Goal: Information Seeking & Learning: Learn about a topic

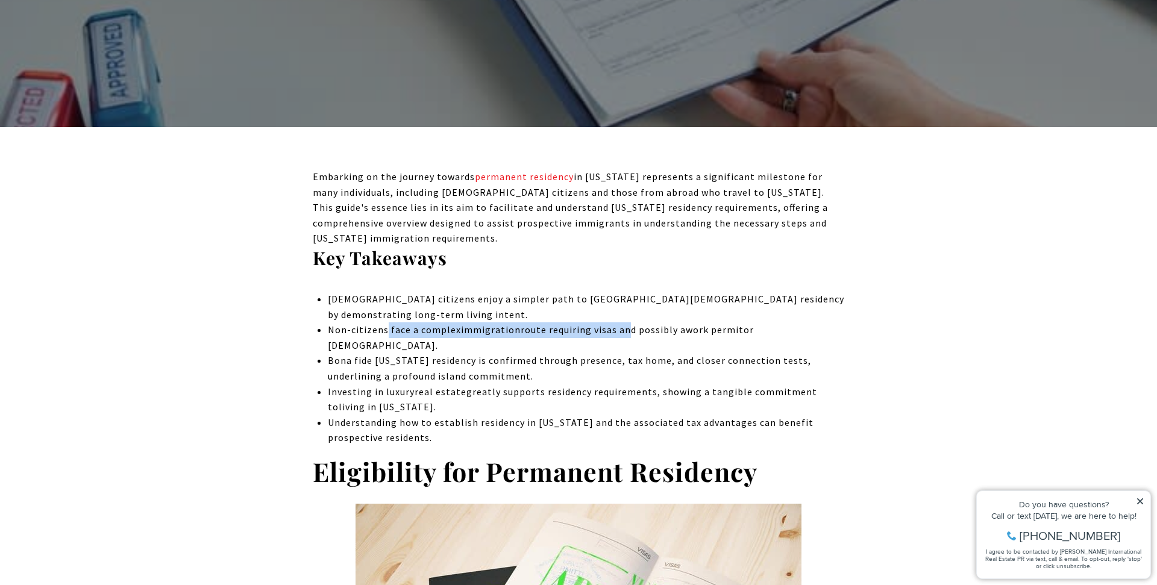
drag, startPoint x: 380, startPoint y: 296, endPoint x: 622, endPoint y: 297, distance: 242.8
click at [622, 322] on div "Non-citizens face a complex immigration route requiring visas and possibly a wo…" at bounding box center [586, 337] width 516 height 31
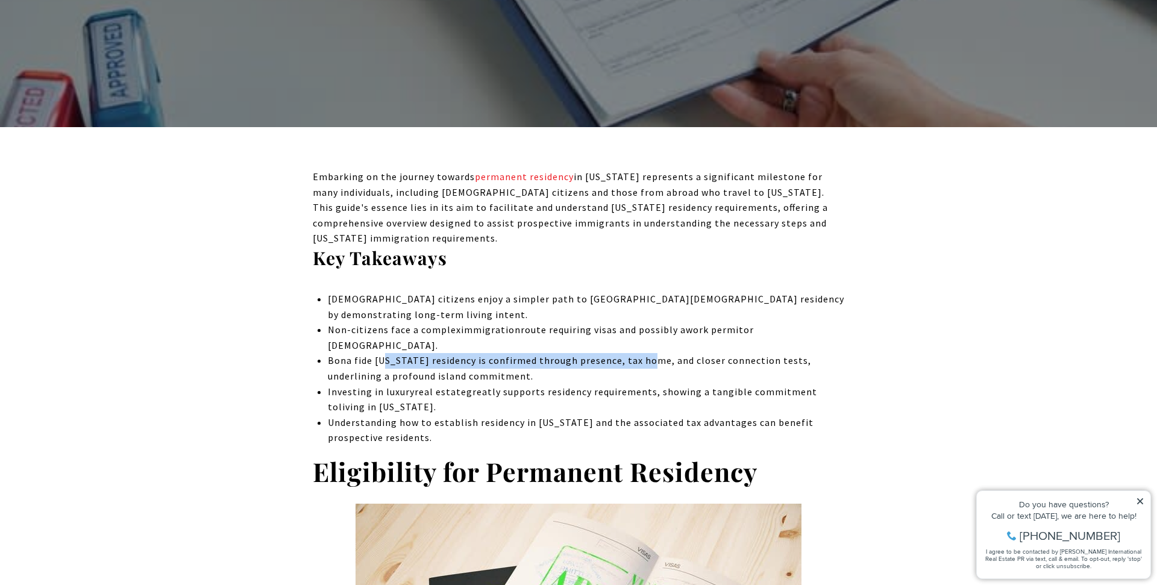
drag, startPoint x: 387, startPoint y: 318, endPoint x: 646, endPoint y: 320, distance: 259.6
click at [646, 353] on div "Bona fide [US_STATE] residency is confirmed through presence, tax home, and clo…" at bounding box center [586, 368] width 516 height 31
drag, startPoint x: 754, startPoint y: 317, endPoint x: 395, endPoint y: 311, distance: 358.5
click at [395, 353] on div "Bona fide [US_STATE] residency is confirmed through presence, tax home, and clo…" at bounding box center [586, 368] width 516 height 31
drag, startPoint x: 361, startPoint y: 328, endPoint x: 472, endPoint y: 328, distance: 111.4
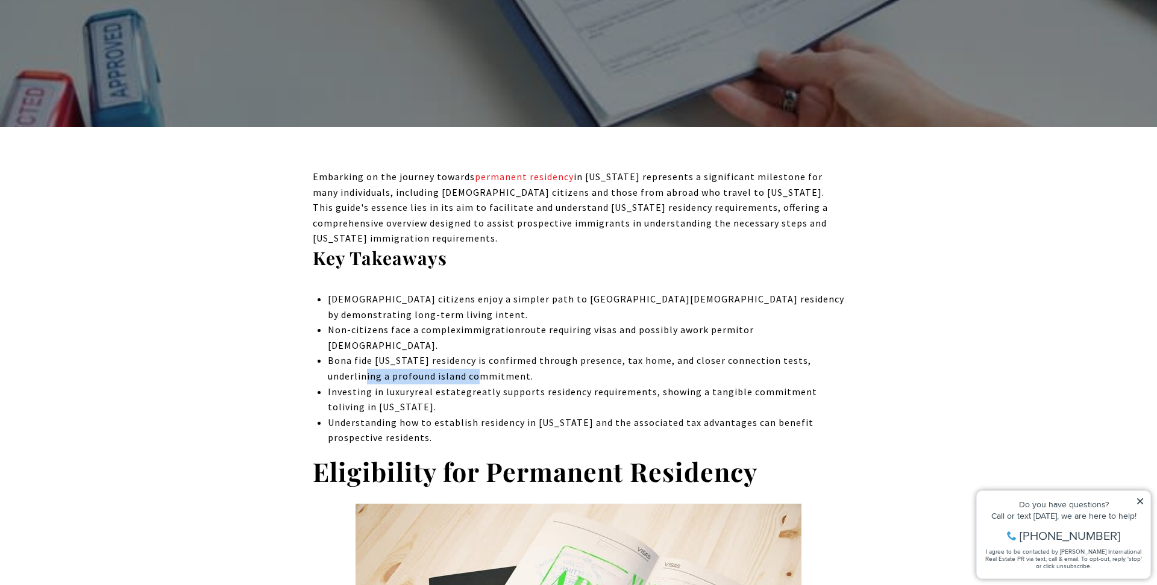
click at [472, 353] on div "Bona fide [US_STATE] residency is confirmed through presence, tax home, and clo…" at bounding box center [586, 368] width 516 height 31
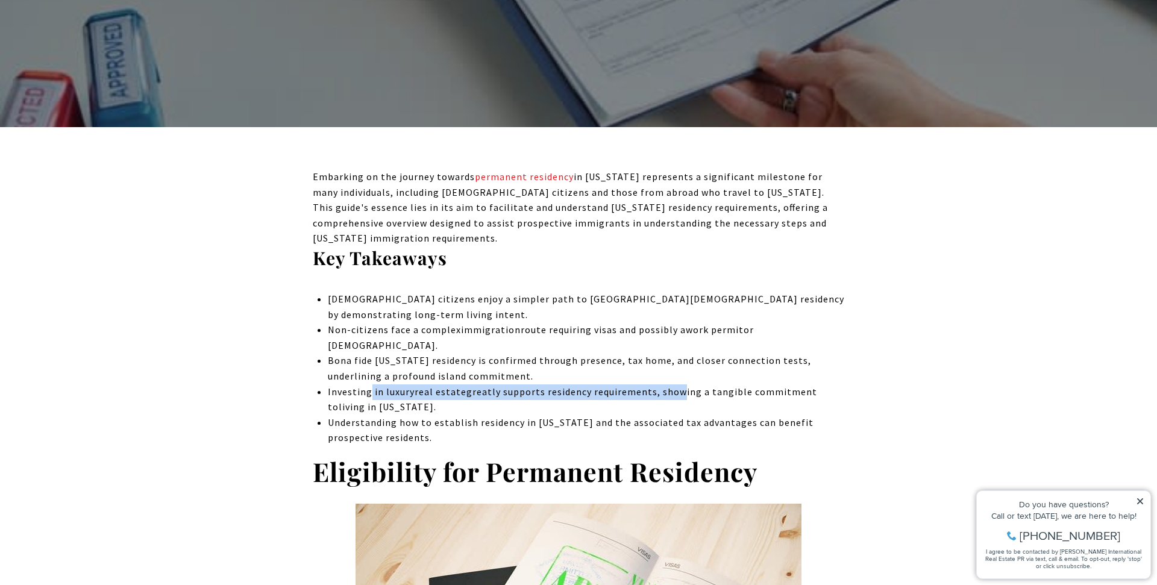
drag, startPoint x: 367, startPoint y: 346, endPoint x: 675, endPoint y: 346, distance: 307.8
click at [675, 384] on li "Investing in luxury real estate greatly supports residency requirements, showin…" at bounding box center [586, 399] width 516 height 31
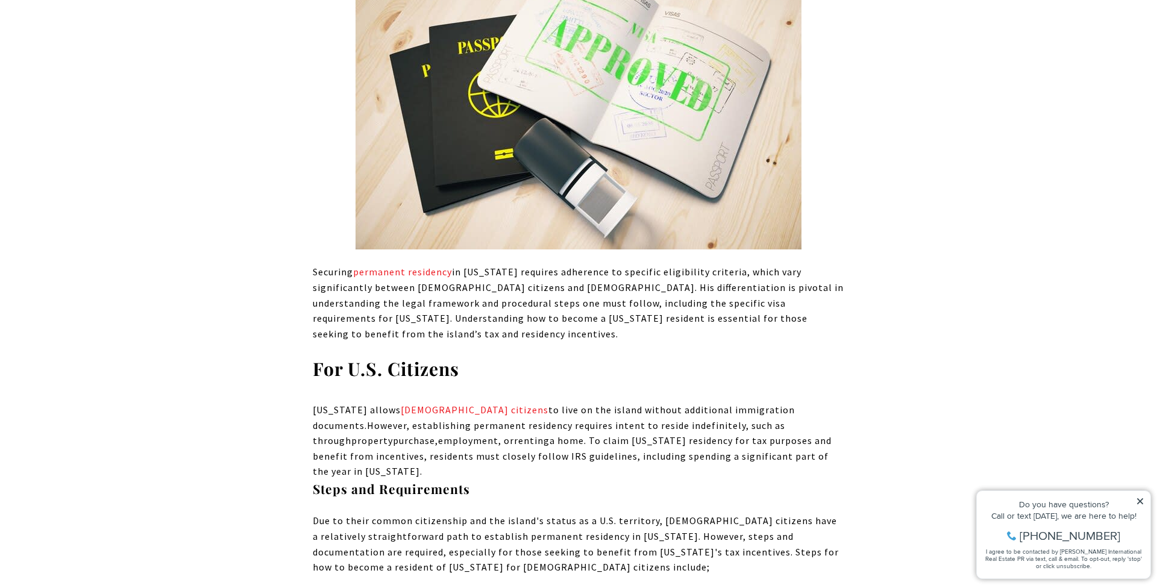
scroll to position [911, 0]
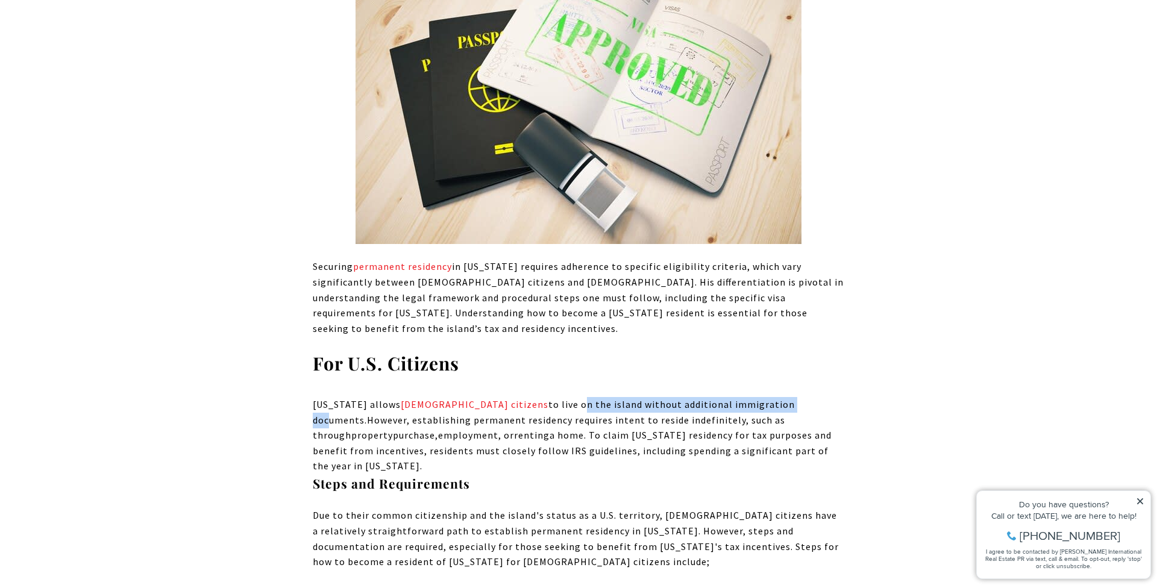
drag, startPoint x: 492, startPoint y: 355, endPoint x: 713, endPoint y: 363, distance: 220.6
click at [713, 397] on div "[US_STATE] allows [DEMOGRAPHIC_DATA] citizens to live on the island without add…" at bounding box center [578, 435] width 531 height 77
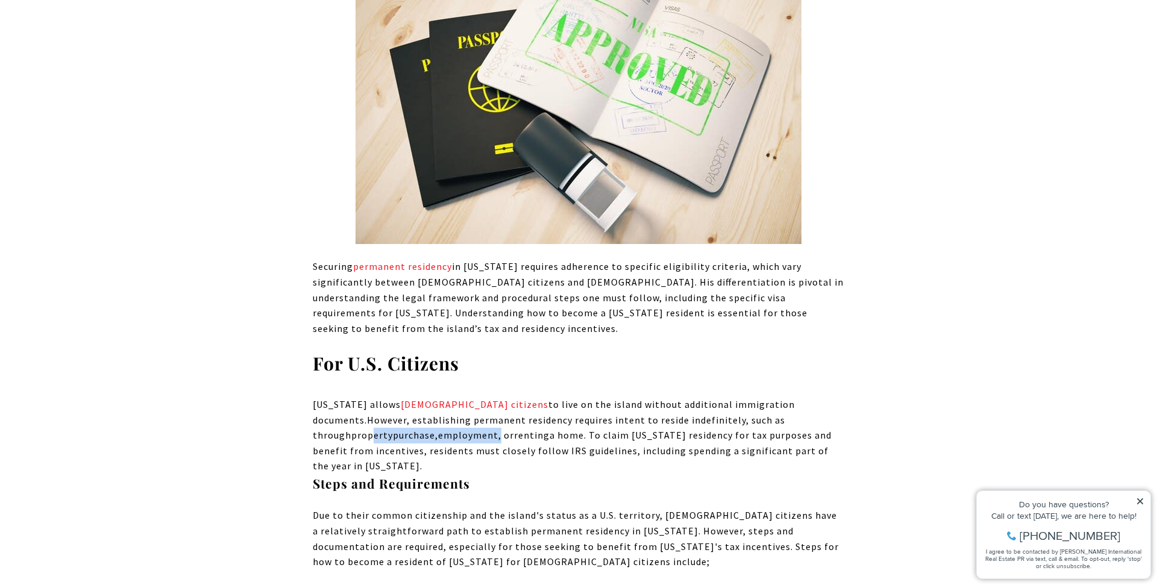
drag, startPoint x: 737, startPoint y: 381, endPoint x: 372, endPoint y: 382, distance: 365.1
click at [372, 397] on div "[US_STATE] allows [DEMOGRAPHIC_DATA] citizens to live on the island without add…" at bounding box center [578, 435] width 531 height 77
click at [398, 414] on span "However, establishing permanent residency requires intent to reside indefinitel…" at bounding box center [549, 428] width 472 height 28
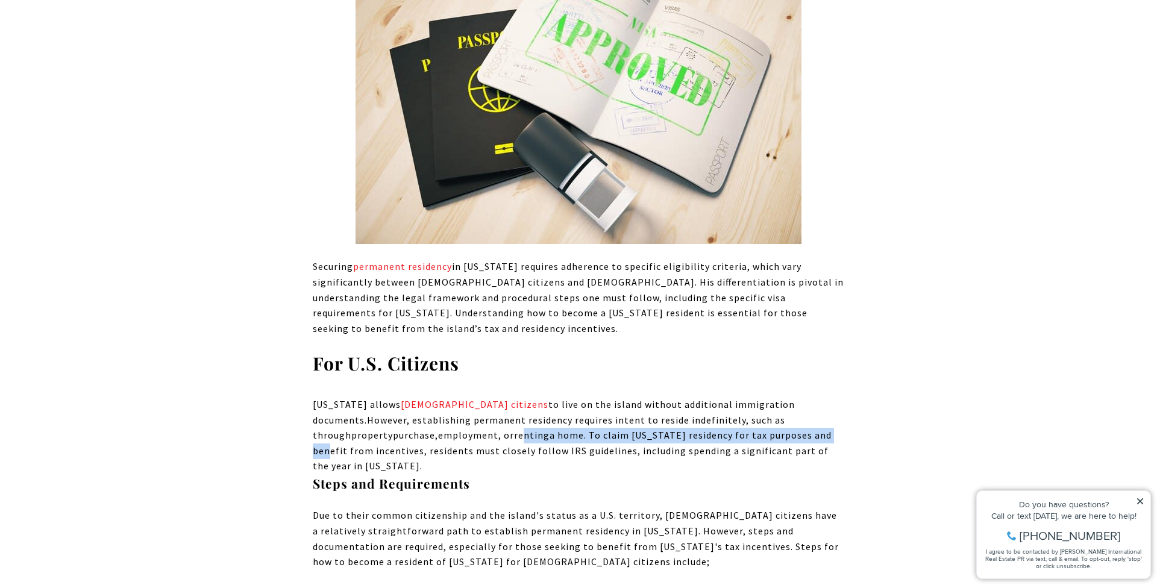
drag, startPoint x: 398, startPoint y: 386, endPoint x: 709, endPoint y: 389, distance: 311.5
click at [709, 397] on div "[US_STATE] allows [DEMOGRAPHIC_DATA] citizens to live on the island without add…" at bounding box center [578, 435] width 531 height 77
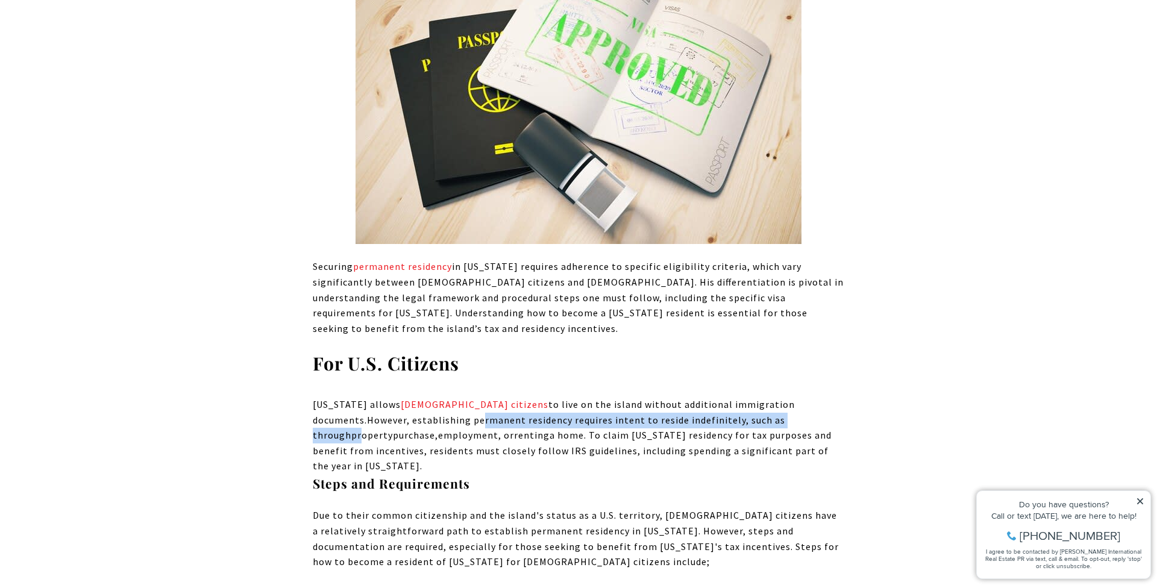
drag, startPoint x: 728, startPoint y: 380, endPoint x: 383, endPoint y: 375, distance: 345.2
click at [383, 397] on div "[US_STATE] allows [DEMOGRAPHIC_DATA] citizens to live on the island without add…" at bounding box center [578, 435] width 531 height 77
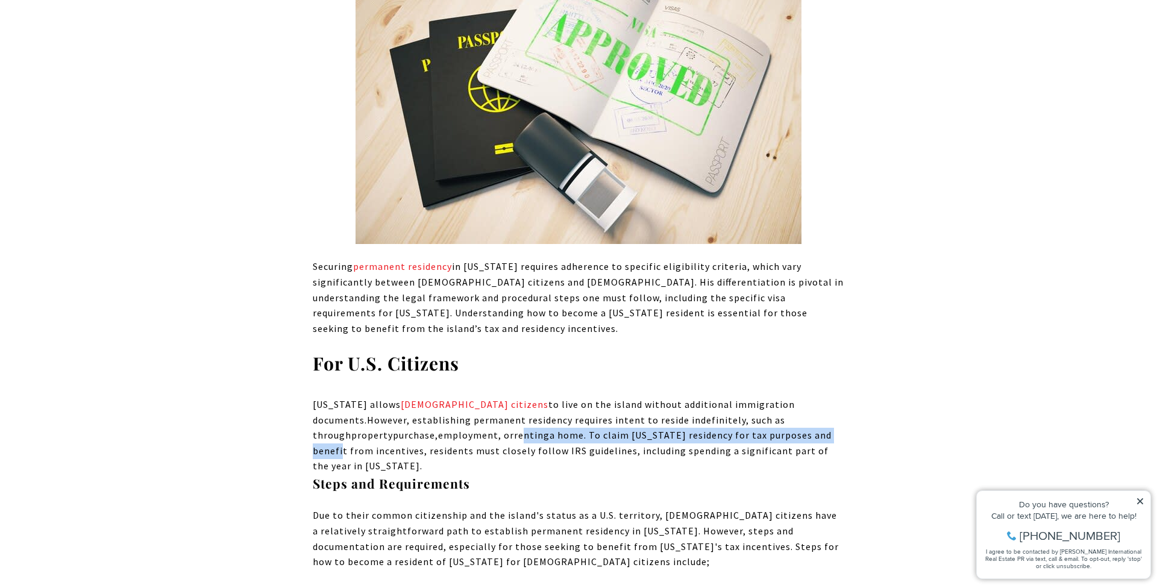
drag, startPoint x: 399, startPoint y: 395, endPoint x: 723, endPoint y: 388, distance: 324.2
click at [723, 397] on div "[US_STATE] allows [DEMOGRAPHIC_DATA] citizens to live on the island without add…" at bounding box center [578, 435] width 531 height 77
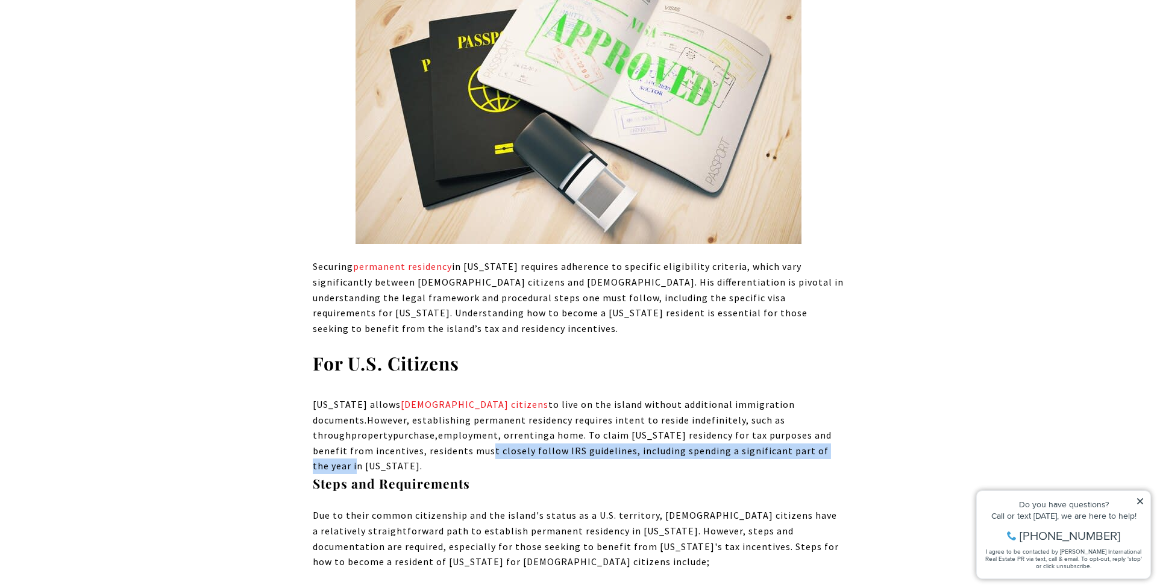
drag, startPoint x: 745, startPoint y: 404, endPoint x: 377, endPoint y: 407, distance: 368.1
click at [377, 445] on span ", residents must closely follow IRS guidelines, including spending a significan…" at bounding box center [571, 459] width 516 height 28
click at [410, 445] on span ", residents must closely follow IRS guidelines, including spending a significan…" at bounding box center [571, 459] width 516 height 28
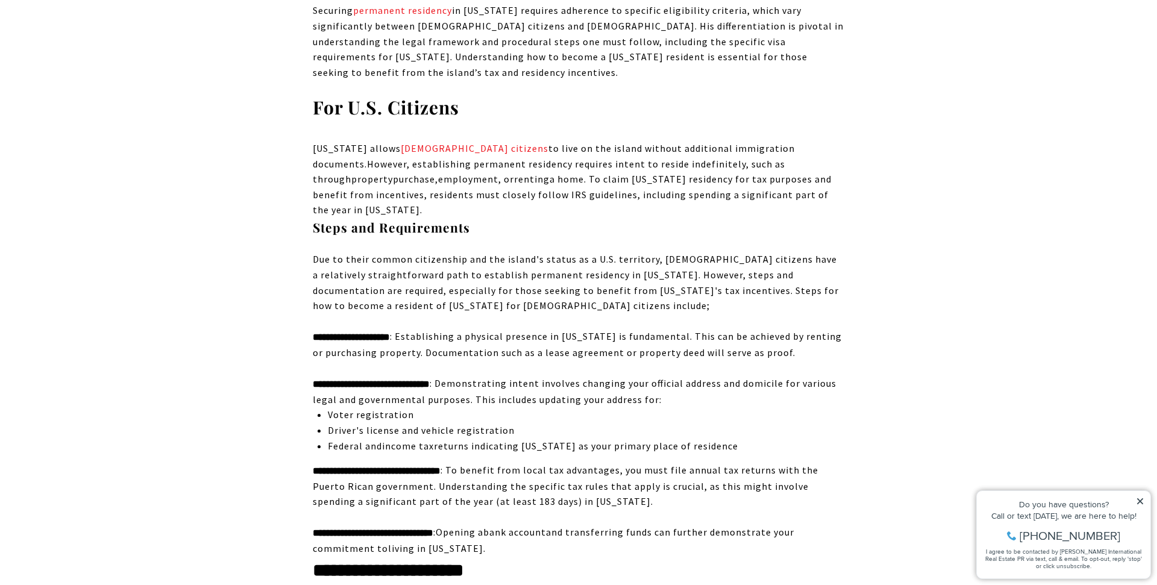
scroll to position [1169, 0]
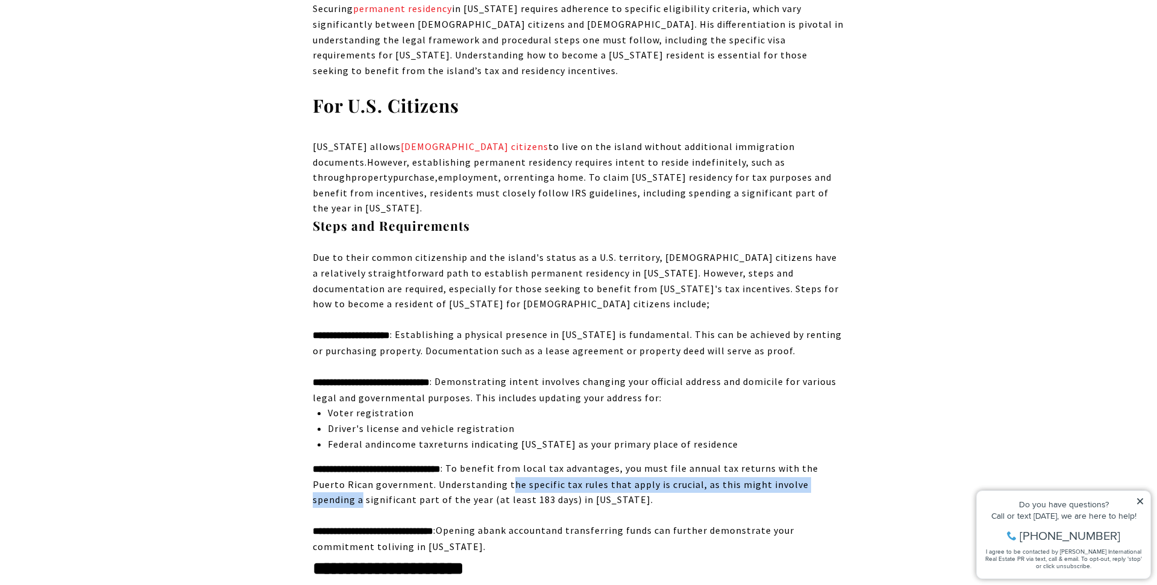
drag, startPoint x: 363, startPoint y: 436, endPoint x: 527, endPoint y: 421, distance: 164.5
click at [527, 461] on div "**********" at bounding box center [578, 484] width 531 height 47
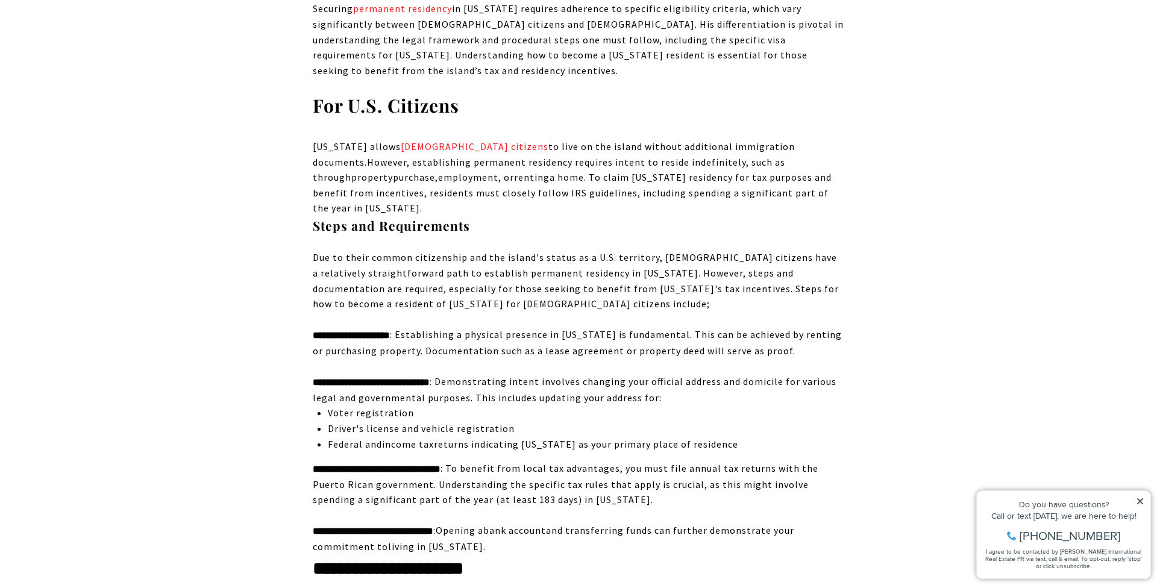
click at [530, 461] on div "**********" at bounding box center [578, 484] width 531 height 47
drag, startPoint x: 588, startPoint y: 433, endPoint x: 390, endPoint y: 429, distance: 198.2
click at [390, 461] on div "**********" at bounding box center [578, 484] width 531 height 47
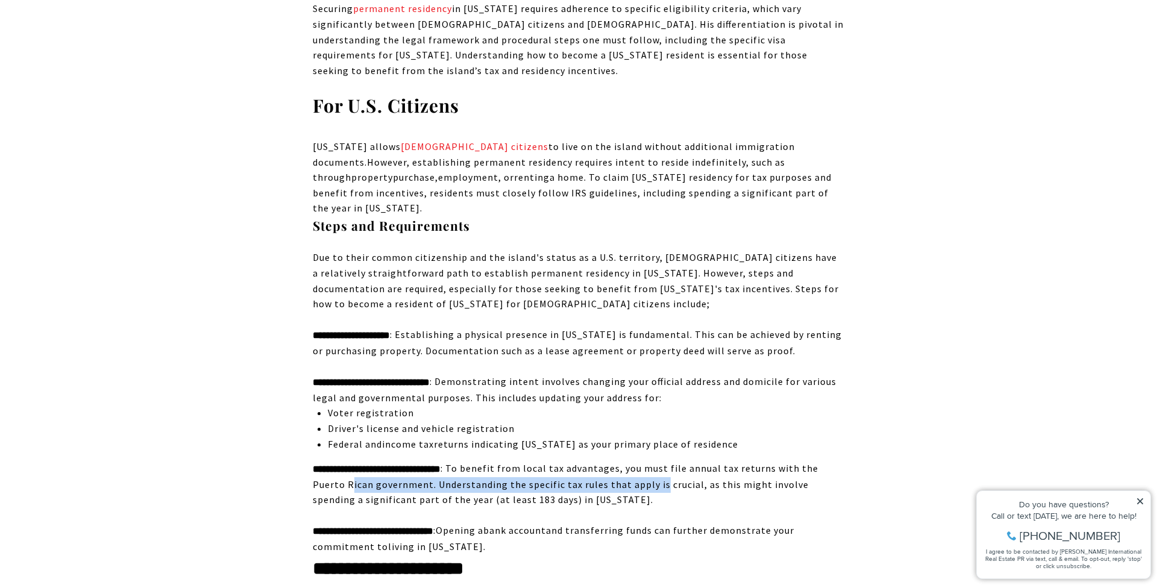
drag, startPoint x: 369, startPoint y: 422, endPoint x: 676, endPoint y: 423, distance: 307.2
click at [676, 461] on div "**********" at bounding box center [578, 484] width 531 height 47
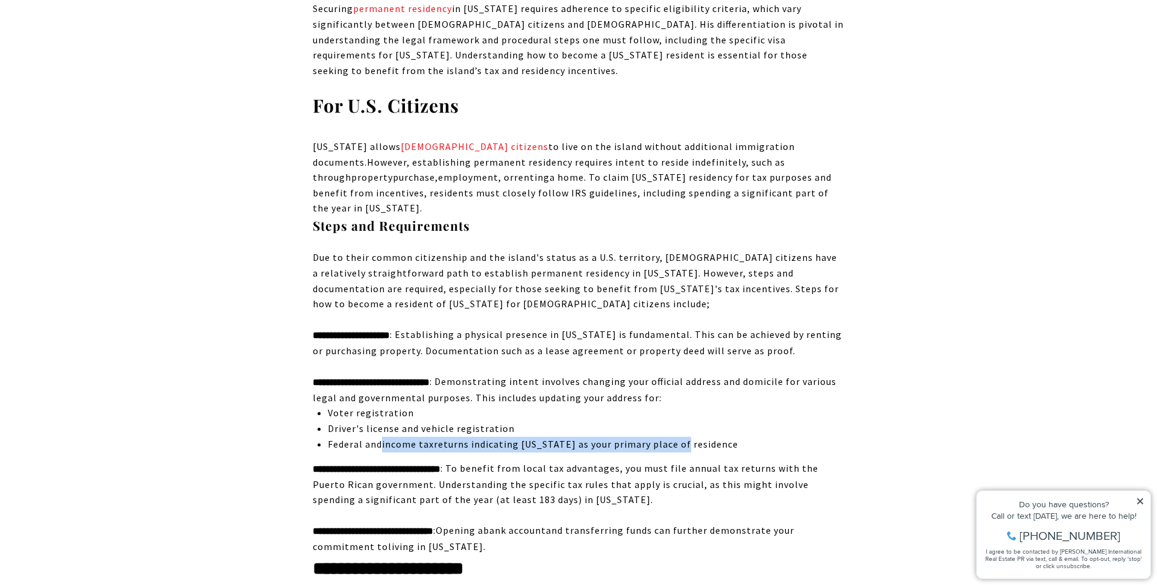
drag, startPoint x: 380, startPoint y: 381, endPoint x: 678, endPoint y: 380, distance: 298.2
click at [678, 437] on div "Federal and income tax returns indicating [US_STATE] as your primary place of r…" at bounding box center [586, 445] width 516 height 16
drag, startPoint x: 373, startPoint y: 368, endPoint x: 464, endPoint y: 367, distance: 91.0
click at [464, 421] on li "Driver's license and vehicle registration" at bounding box center [586, 429] width 516 height 16
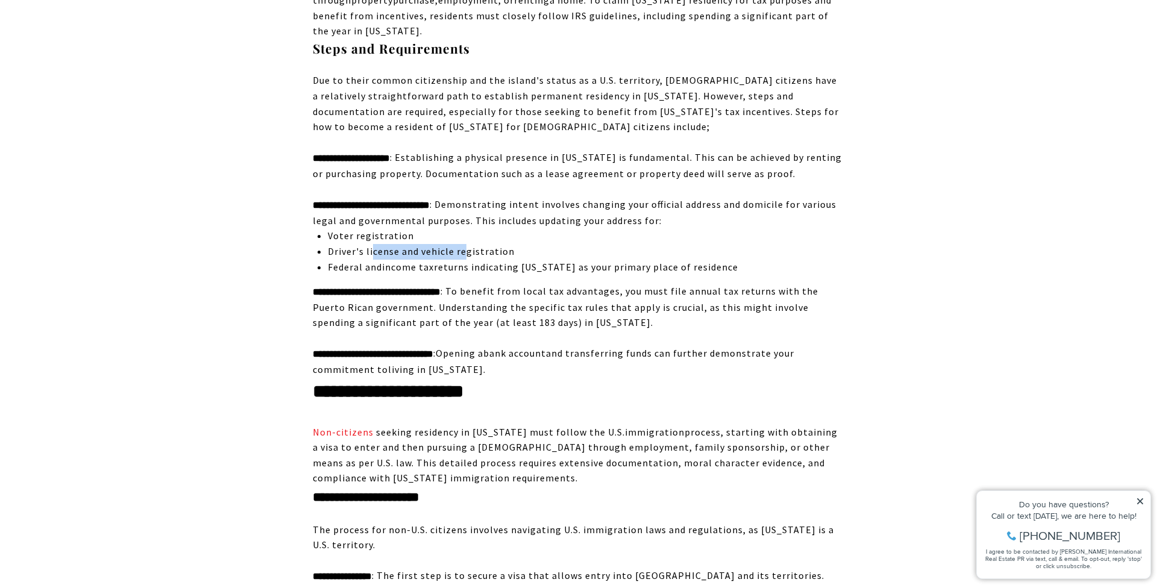
scroll to position [1347, 0]
drag, startPoint x: 504, startPoint y: 249, endPoint x: 641, endPoint y: 248, distance: 136.7
click at [641, 283] on div "**********" at bounding box center [578, 306] width 531 height 47
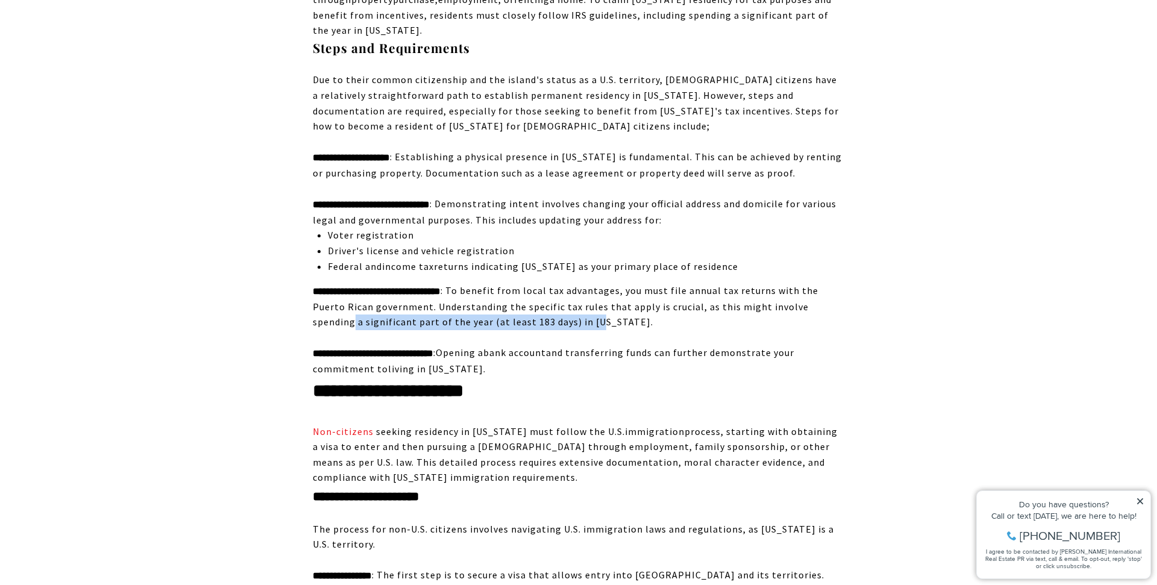
drag, startPoint x: 355, startPoint y: 258, endPoint x: 598, endPoint y: 257, distance: 243.4
click at [598, 283] on div "**********" at bounding box center [578, 306] width 531 height 47
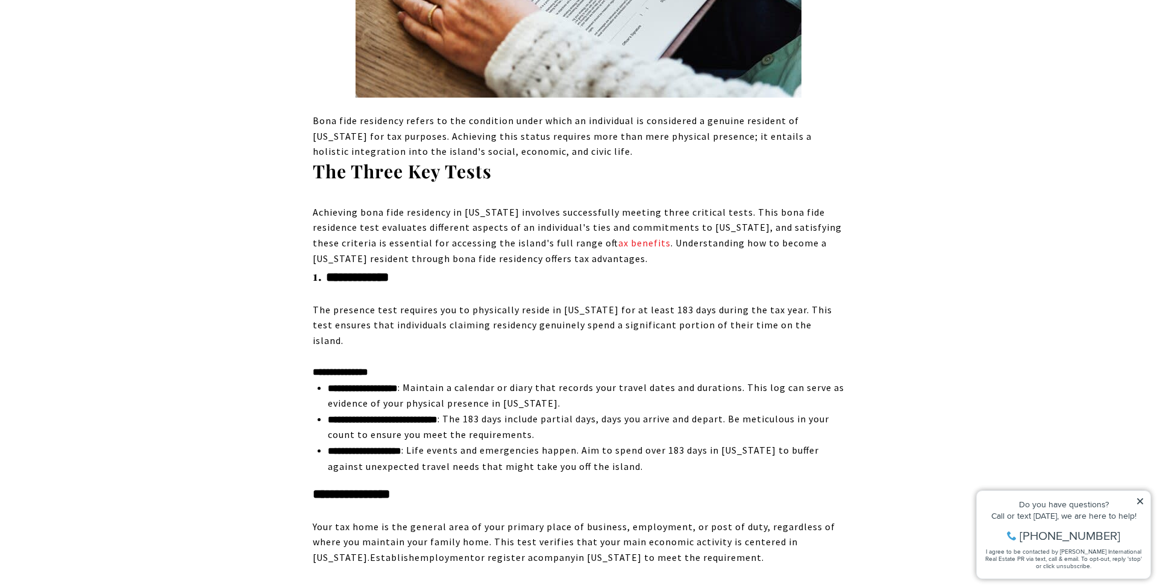
scroll to position [3407, 0]
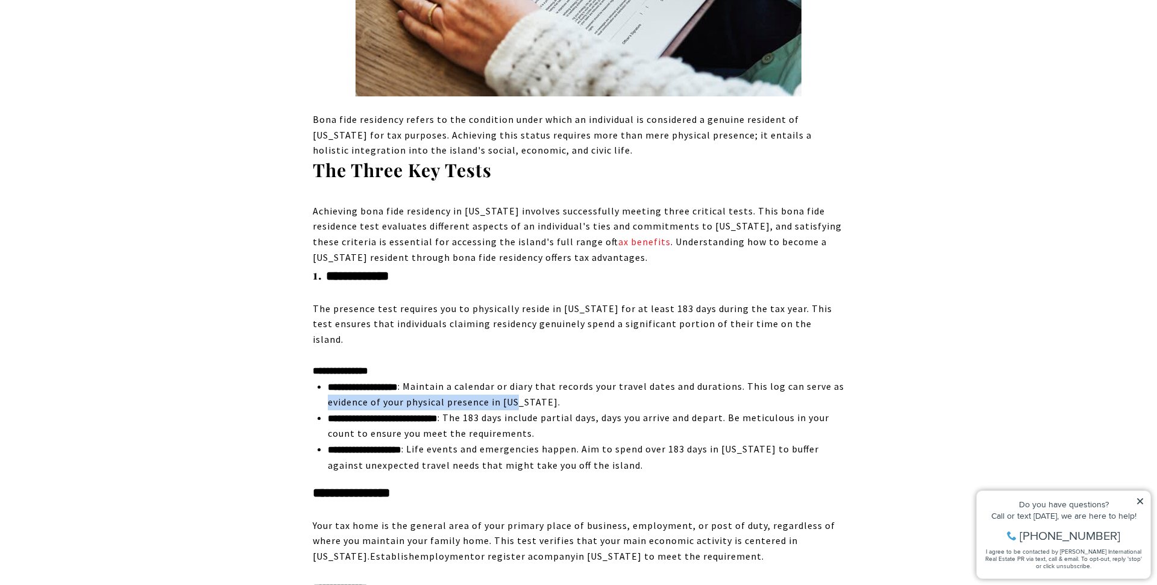
drag, startPoint x: 370, startPoint y: 260, endPoint x: 560, endPoint y: 259, distance: 190.4
click at [560, 380] on span ": Maintain a calendar or diary that records your travel dates and durations. Th…" at bounding box center [586, 394] width 516 height 28
drag, startPoint x: 412, startPoint y: 281, endPoint x: 658, endPoint y: 274, distance: 246.5
click at [658, 411] on span "**********" at bounding box center [578, 425] width 501 height 28
drag, startPoint x: 720, startPoint y: 277, endPoint x: 453, endPoint y: 270, distance: 267.6
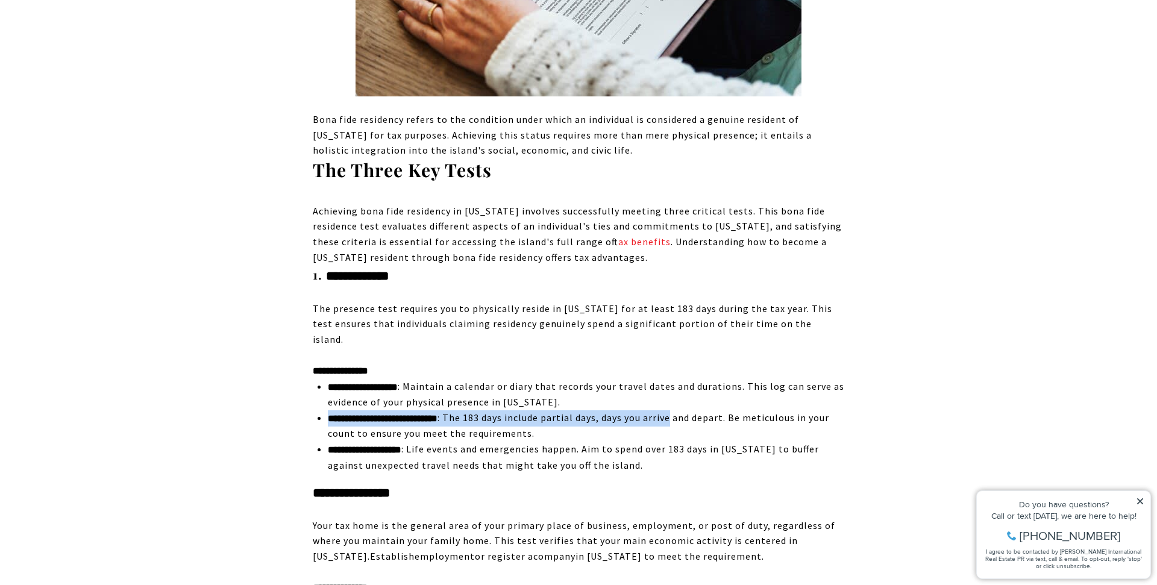
click at [453, 379] on ul "**********" at bounding box center [586, 426] width 516 height 95
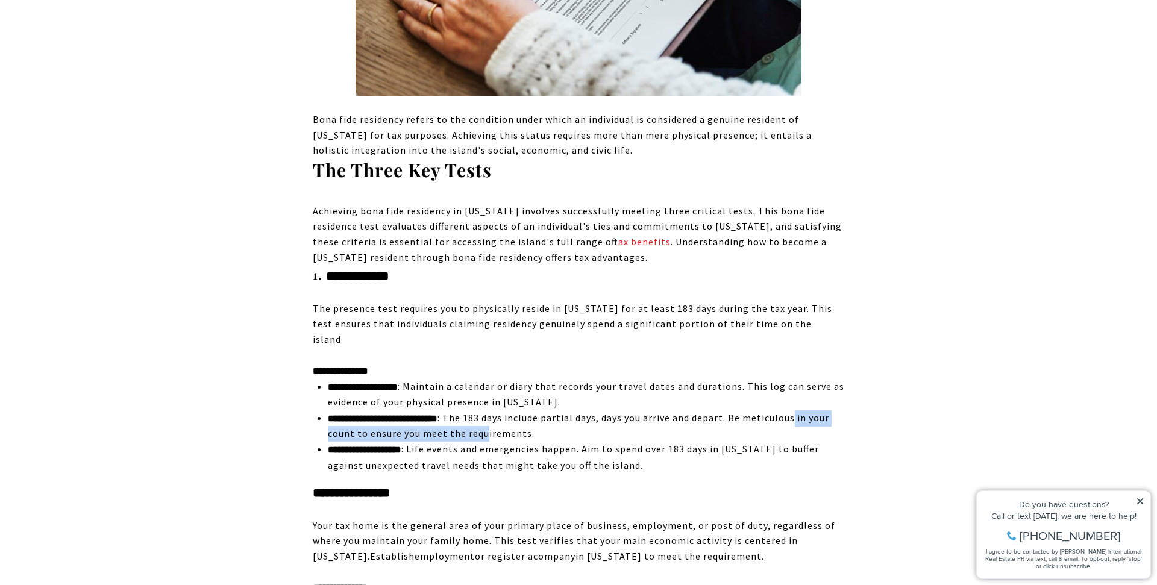
drag, startPoint x: 377, startPoint y: 292, endPoint x: 574, endPoint y: 291, distance: 197.6
click at [574, 411] on span "**********" at bounding box center [578, 425] width 501 height 28
click at [527, 411] on span "**********" at bounding box center [578, 425] width 501 height 28
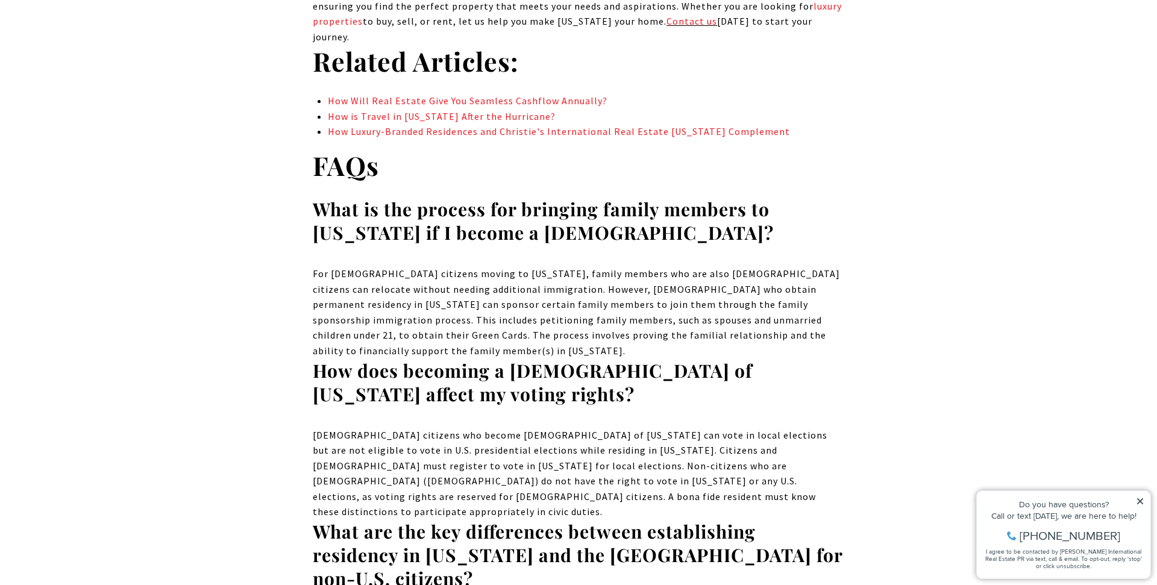
scroll to position [7449, 0]
